Goal: Find specific page/section

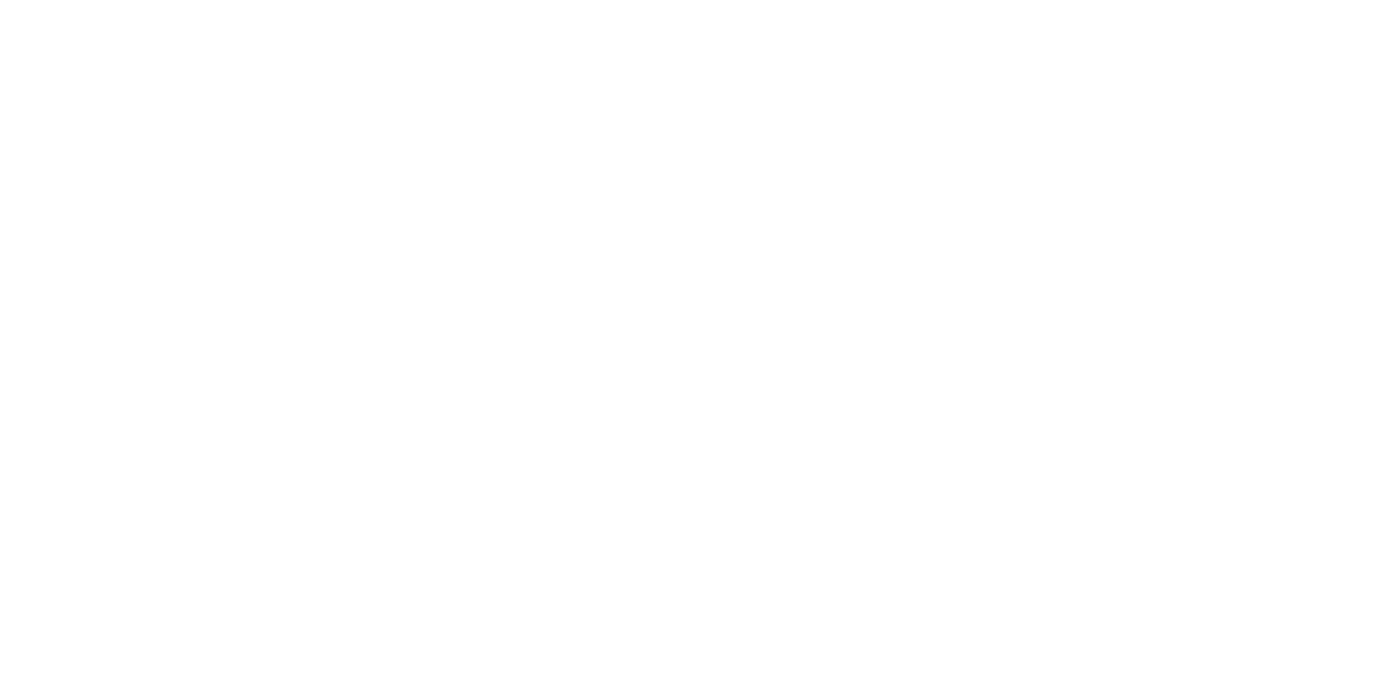
select select "Song"
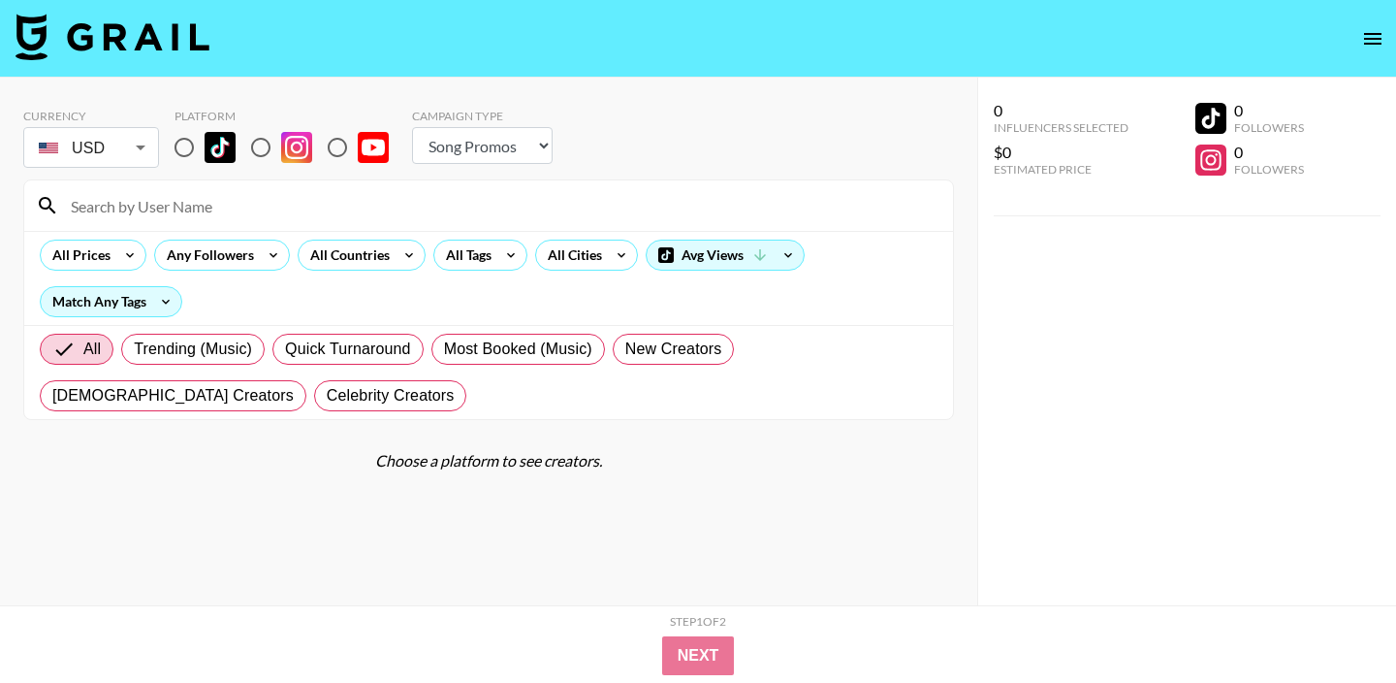
click at [333, 141] on input "radio" at bounding box center [337, 147] width 41 height 41
radio input "true"
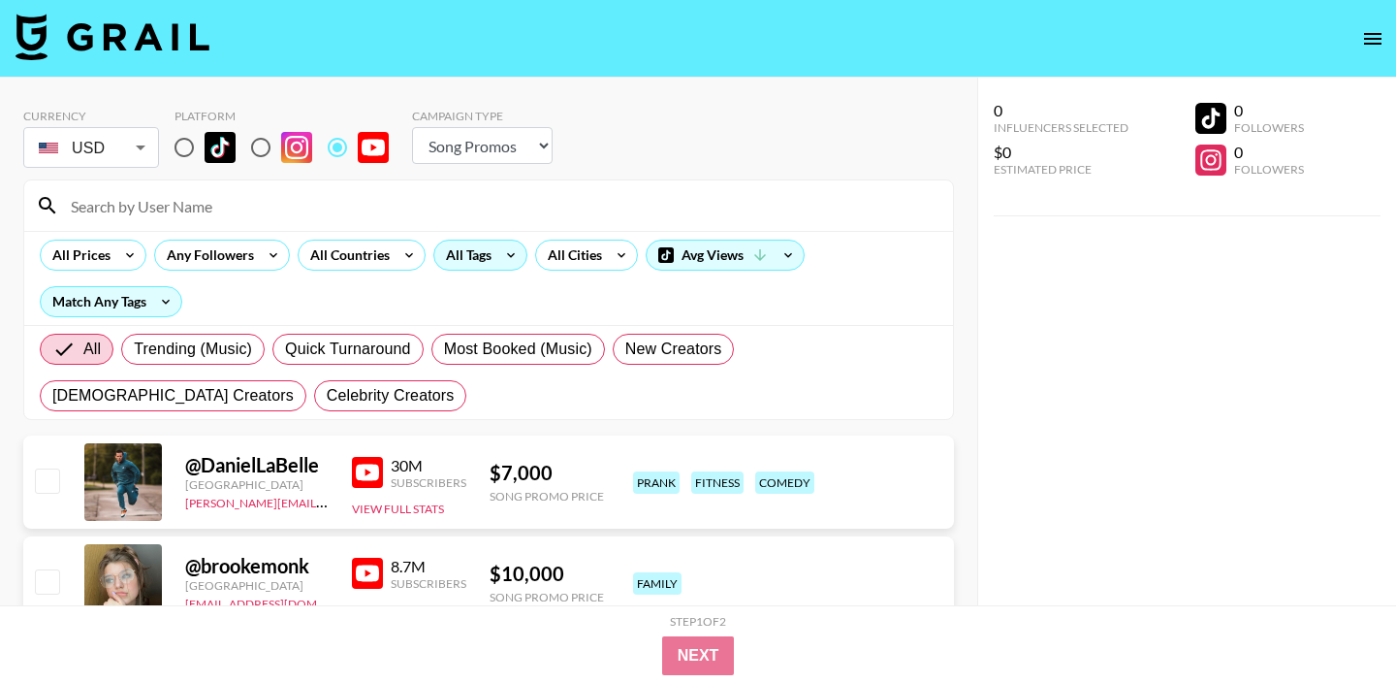
click at [491, 266] on div "All Tags" at bounding box center [480, 254] width 94 height 31
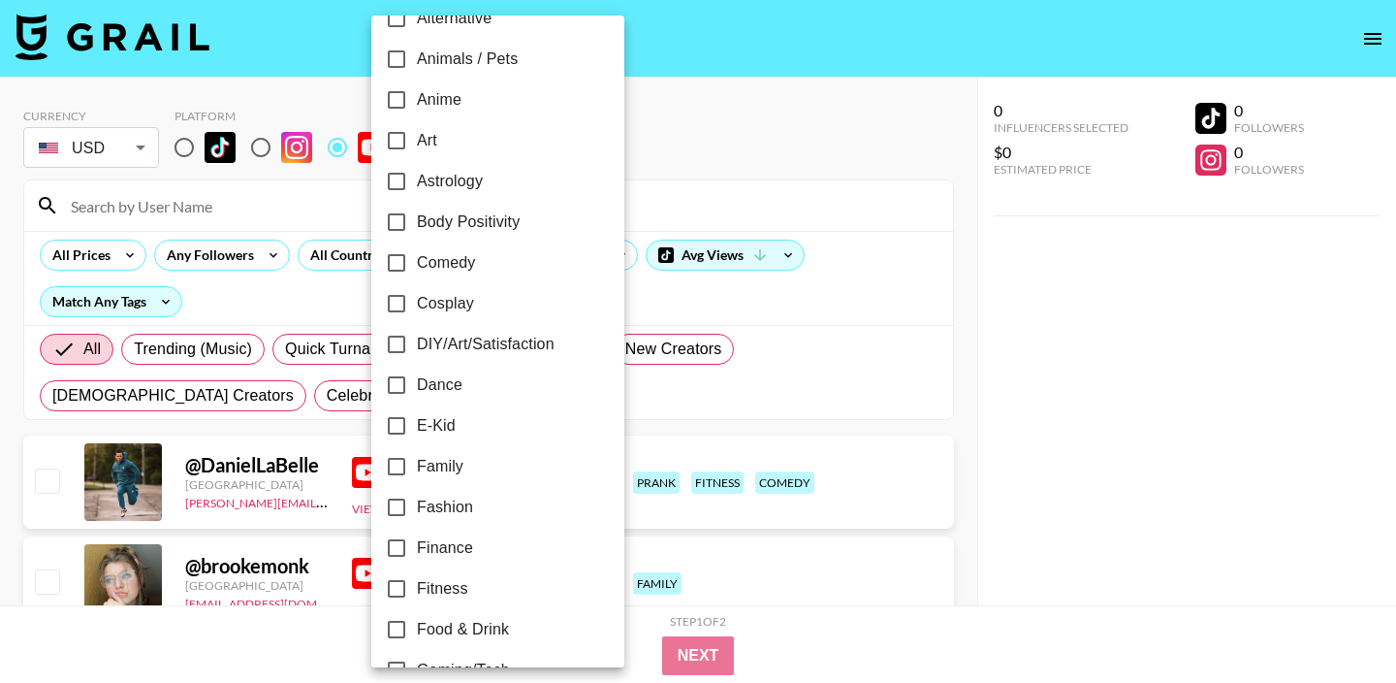
scroll to position [526, 0]
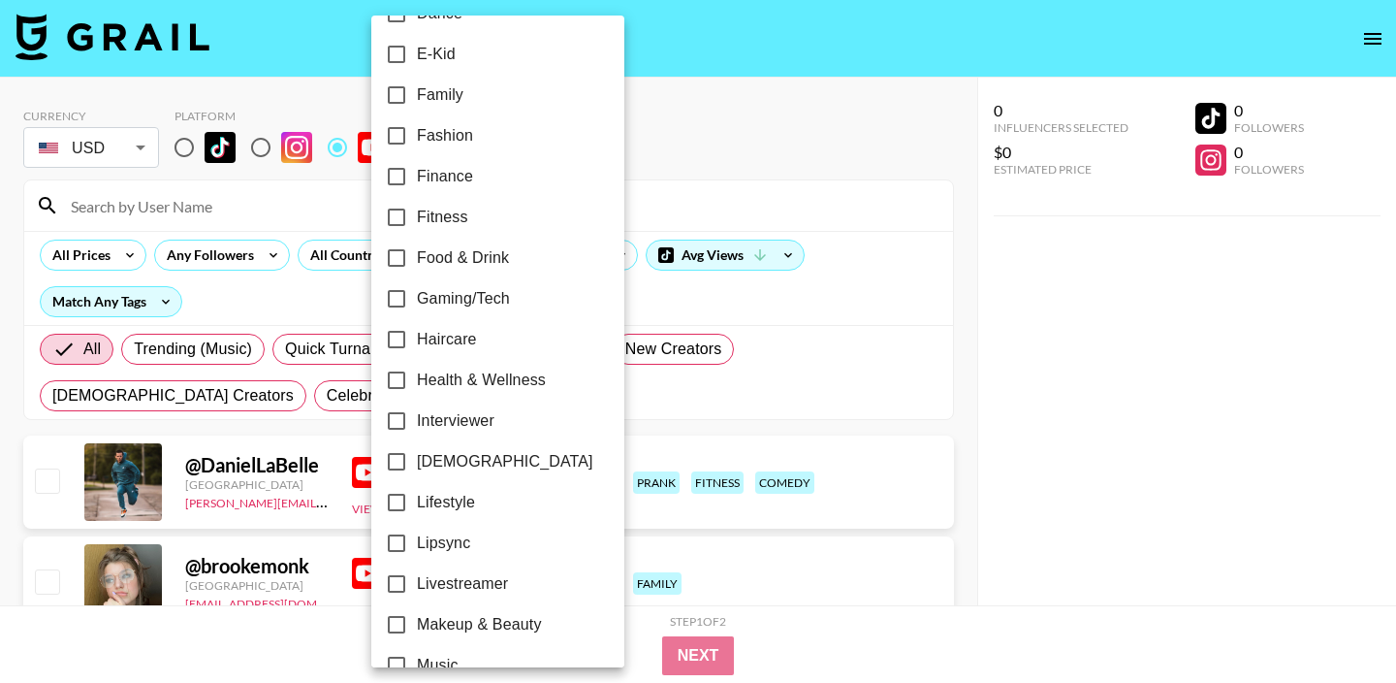
click at [480, 162] on label "Finance" at bounding box center [484, 176] width 217 height 41
click at [417, 162] on input "Finance" at bounding box center [396, 176] width 41 height 41
checkbox input "true"
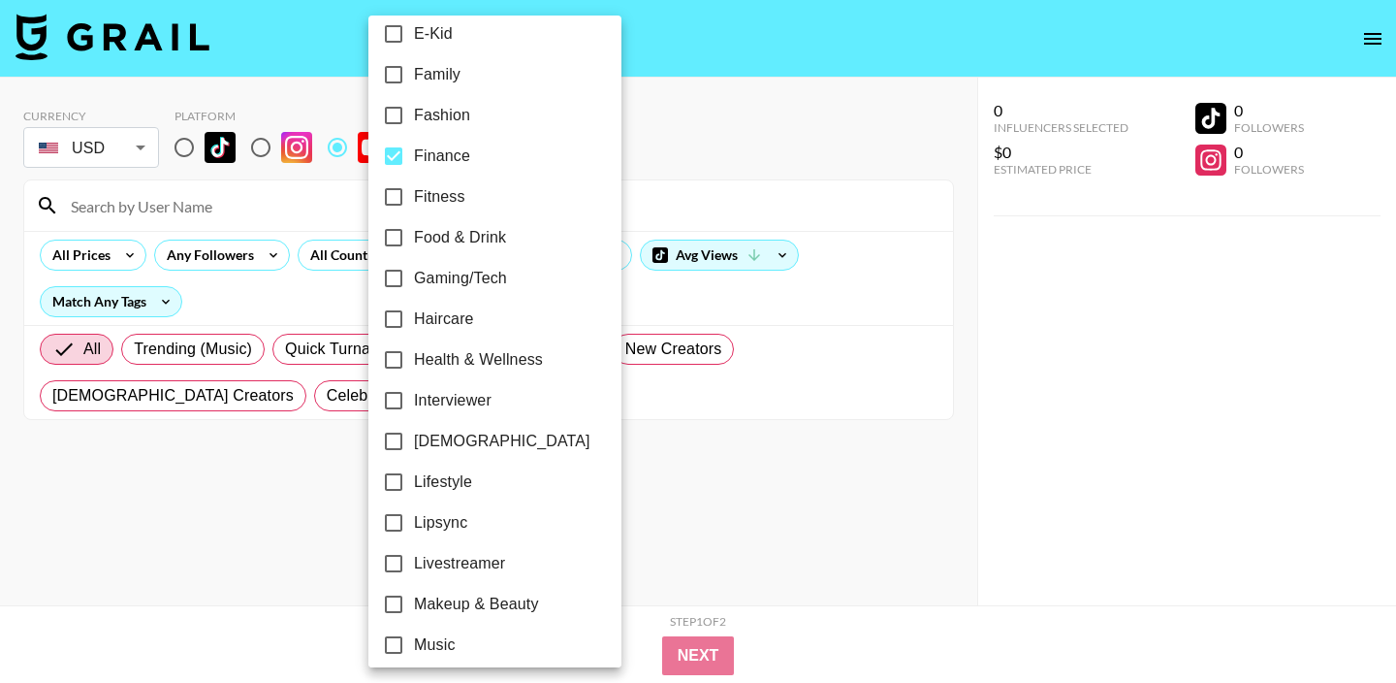
scroll to position [237, 0]
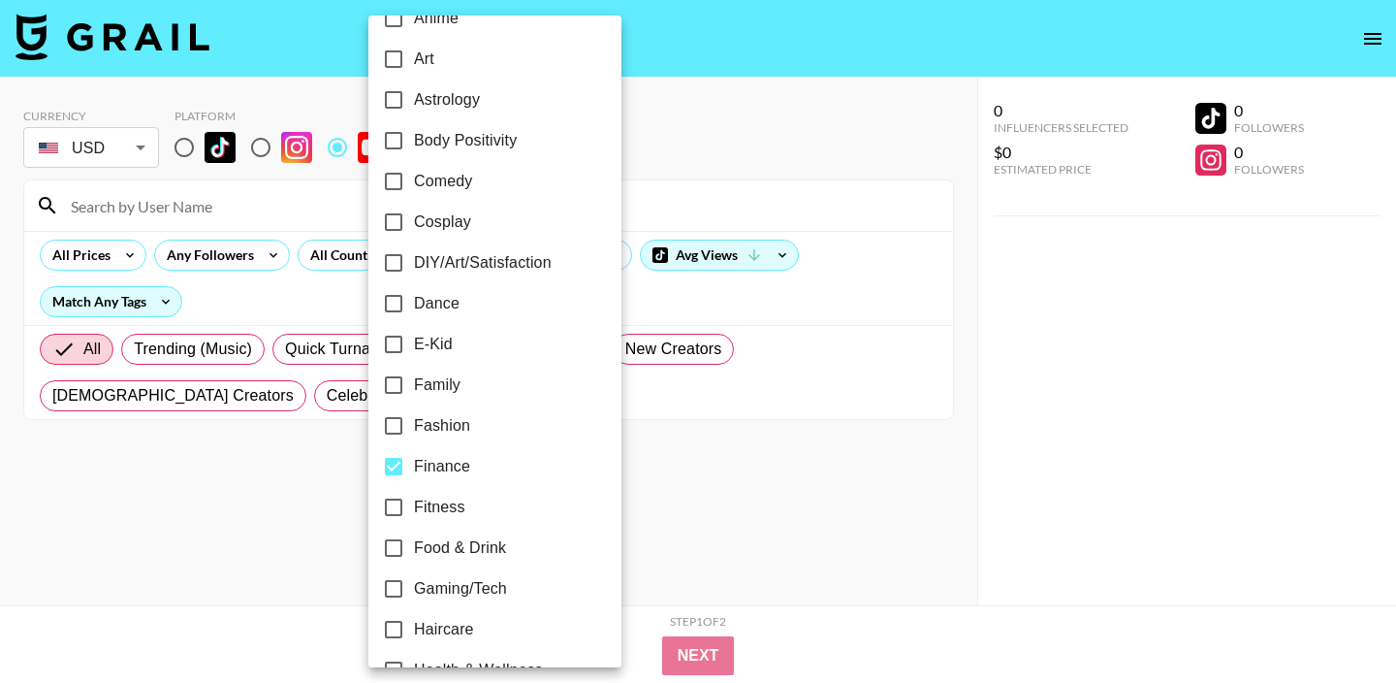
click at [662, 126] on div at bounding box center [698, 341] width 1396 height 683
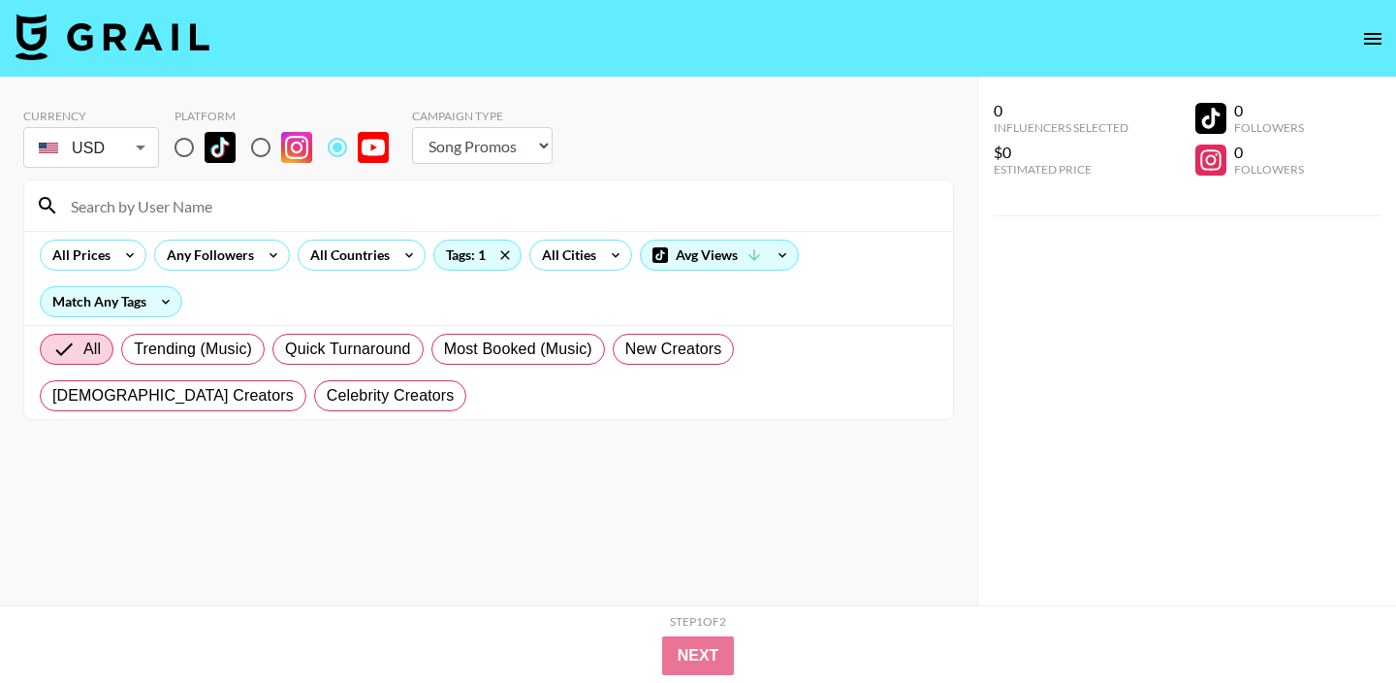
scroll to position [78, 0]
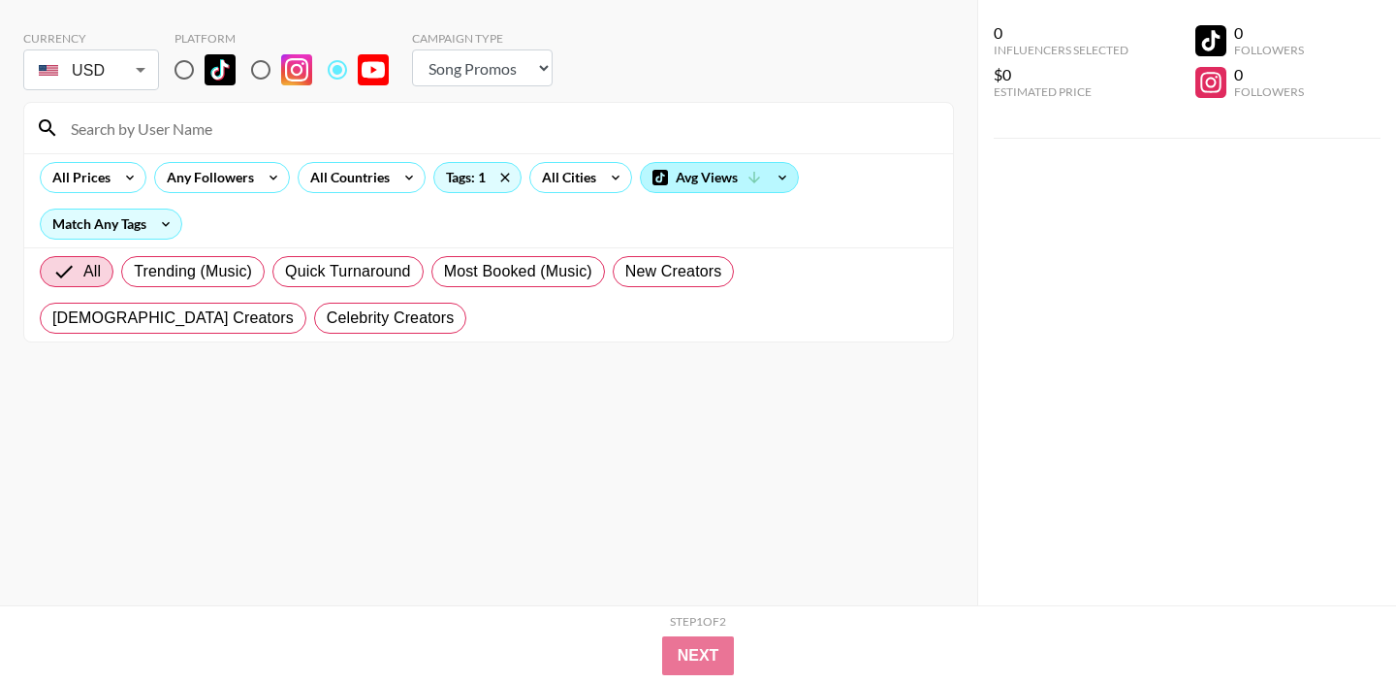
click at [717, 175] on div "Avg Views" at bounding box center [719, 177] width 157 height 29
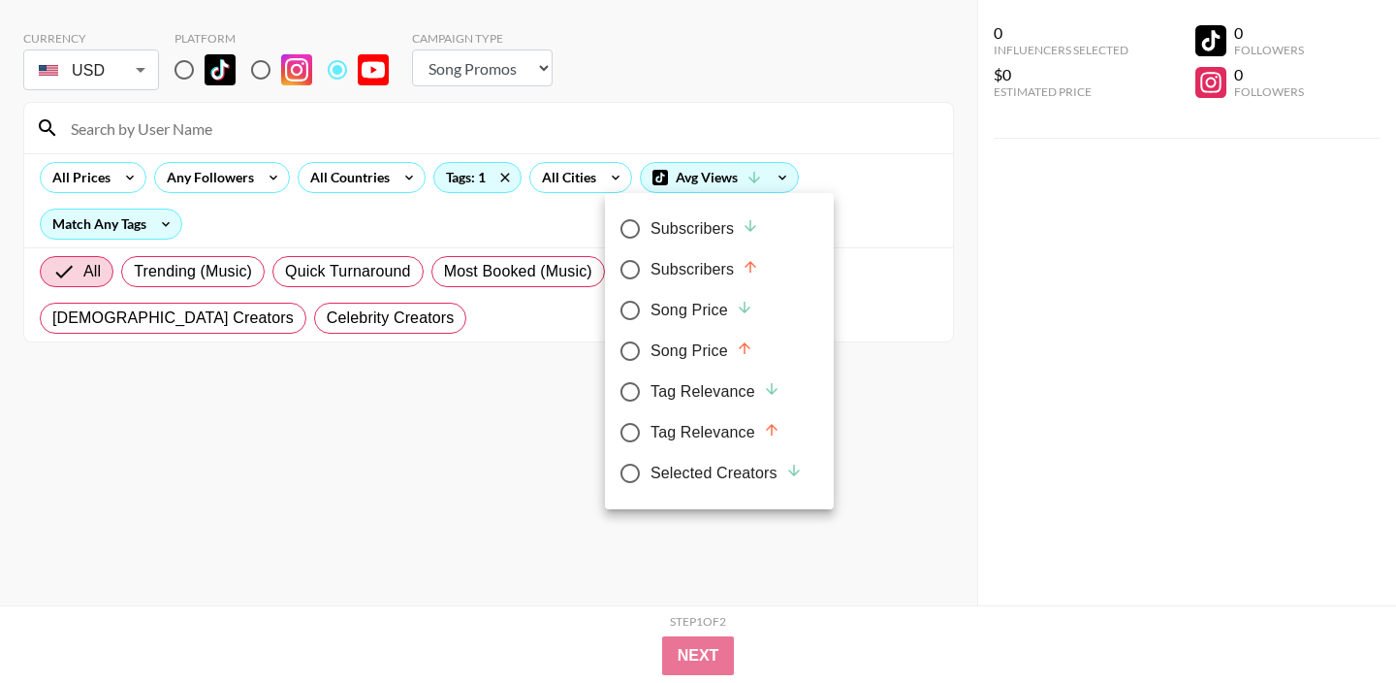
click at [771, 187] on div at bounding box center [698, 341] width 1396 height 683
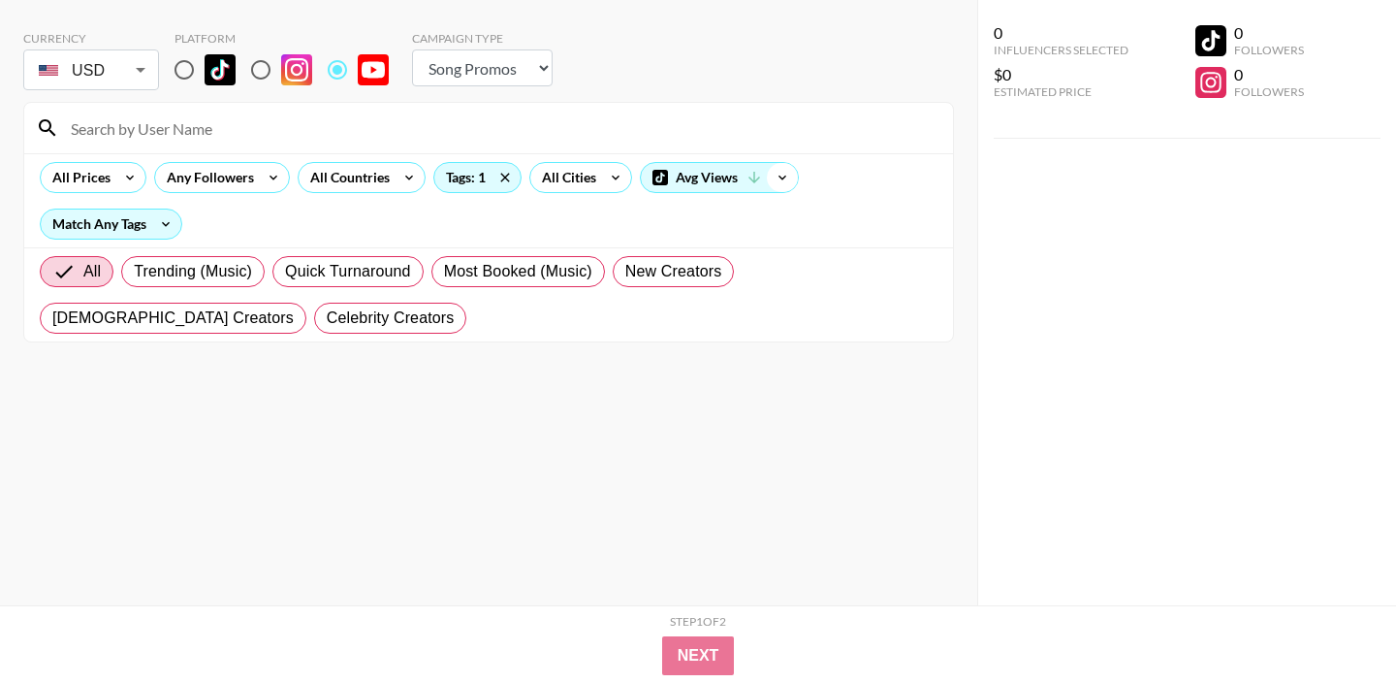
click at [768, 182] on icon at bounding box center [782, 177] width 31 height 29
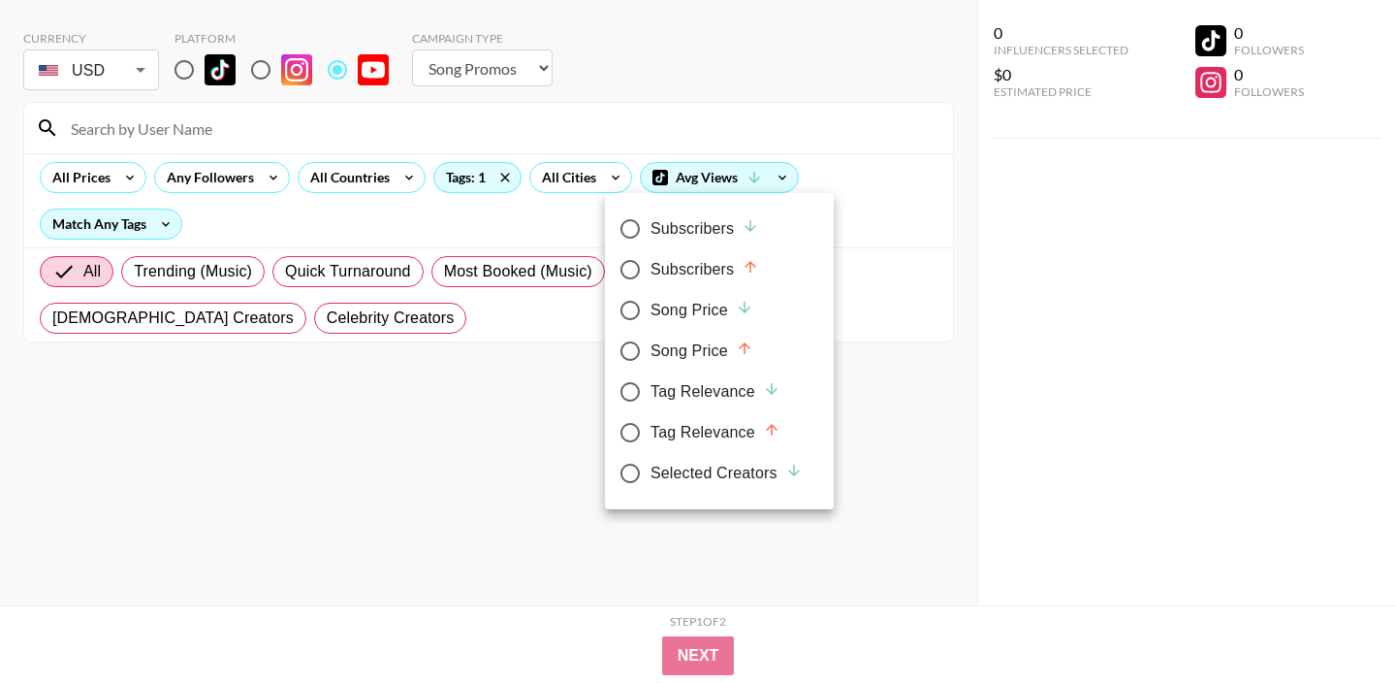
click at [716, 234] on div "Subscribers" at bounding box center [705, 228] width 109 height 23
click at [651, 234] on input "Subscribers" at bounding box center [630, 228] width 41 height 41
radio input "true"
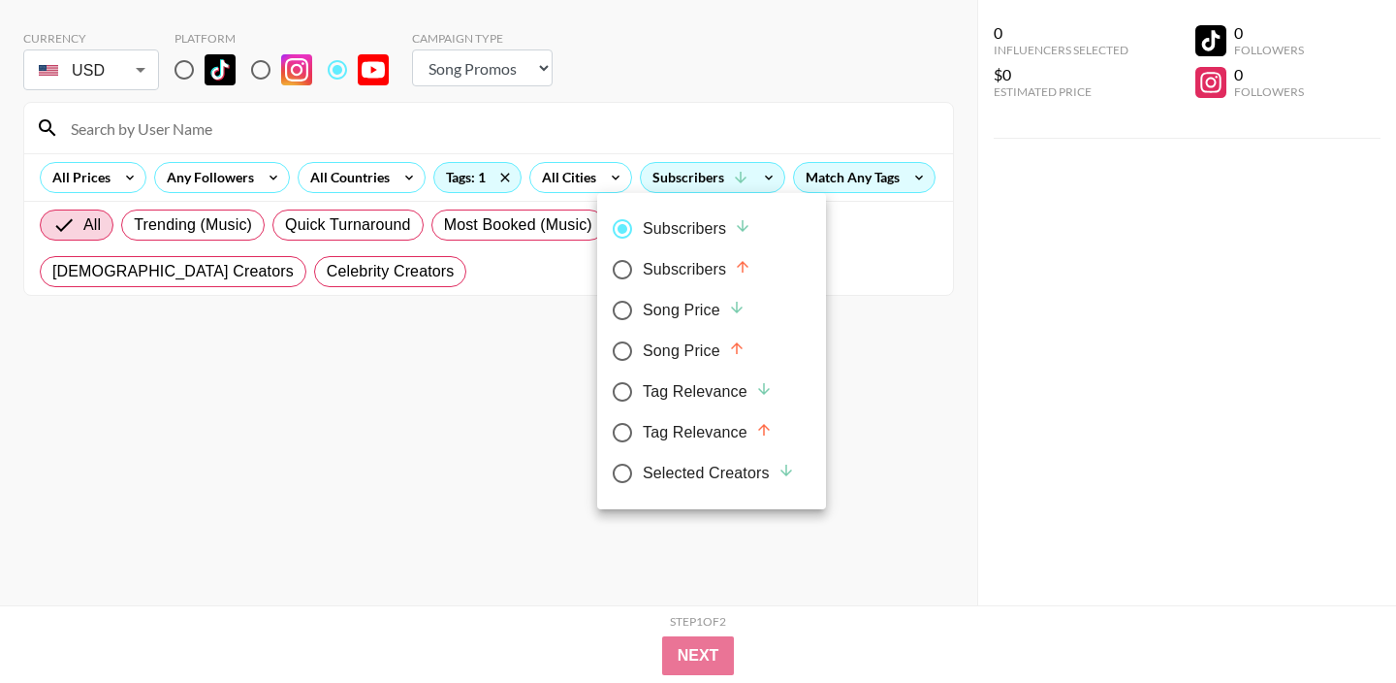
click at [859, 351] on div at bounding box center [698, 341] width 1396 height 683
